Goal: Check status: Check status

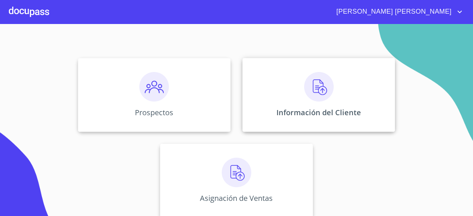
scroll to position [69, 0]
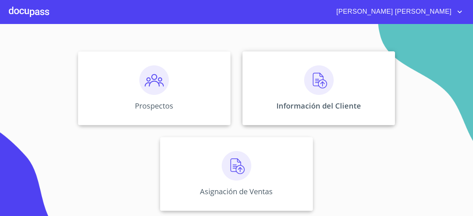
click at [304, 88] on img at bounding box center [319, 80] width 30 height 30
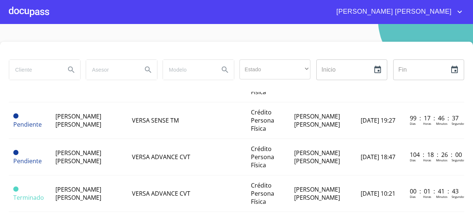
scroll to position [185, 0]
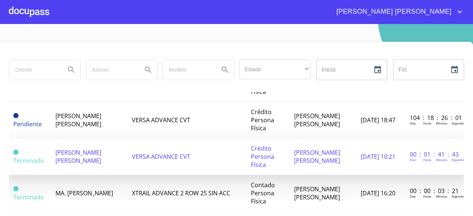
click at [97, 159] on td "[PERSON_NAME] [PERSON_NAME]" at bounding box center [89, 157] width 76 height 37
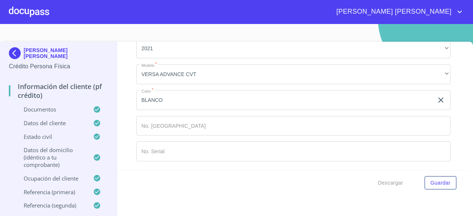
scroll to position [4068, 0]
